Goal: Check status: Check status

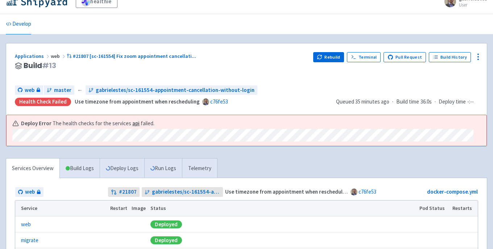
scroll to position [14, 0]
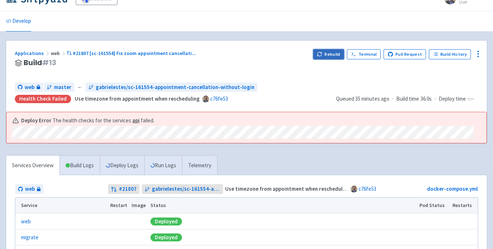
click at [332, 55] on button "Rebuild" at bounding box center [328, 54] width 31 height 10
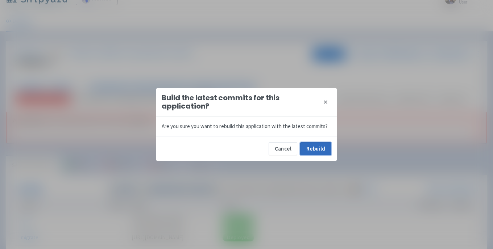
click at [318, 148] on button "Rebuild" at bounding box center [315, 148] width 31 height 13
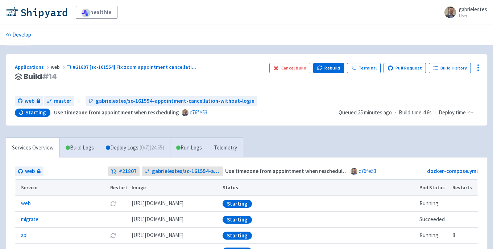
click at [284, 99] on div "web master ← gabrielestes/sc-161554-appointment-cancellation-without-login" at bounding box center [174, 101] width 318 height 10
